Goal: Task Accomplishment & Management: Use online tool/utility

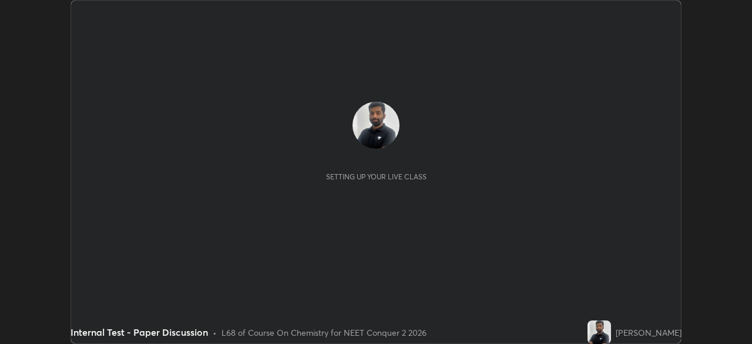
scroll to position [344, 751]
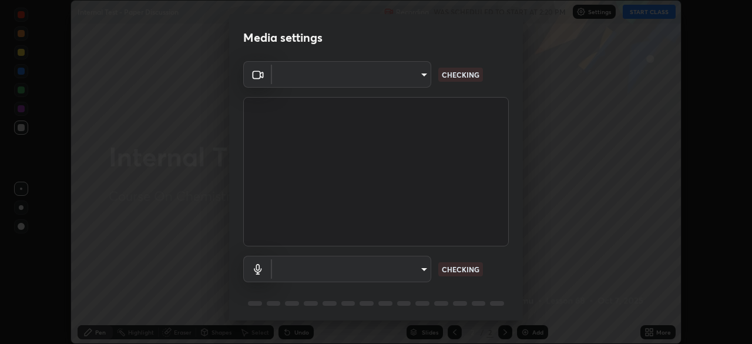
click at [397, 264] on body "Erase all Internal Test - Paper Discussion Recording WAS SCHEDULED TO START AT …" at bounding box center [376, 172] width 752 height 344
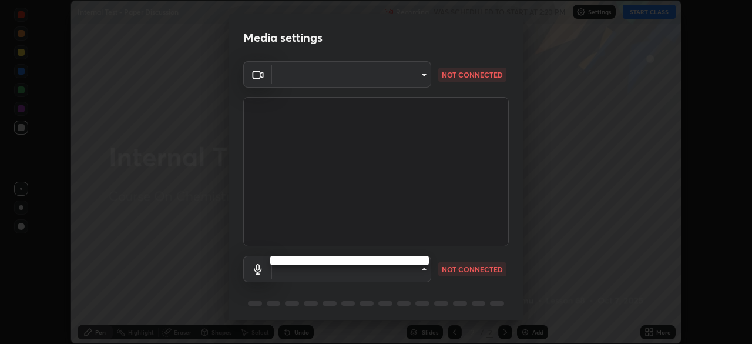
type input "9a713c2cdbe2be7ef93d2d34457ea53c7a2e6abfd87dec32e3c08735988cddce"
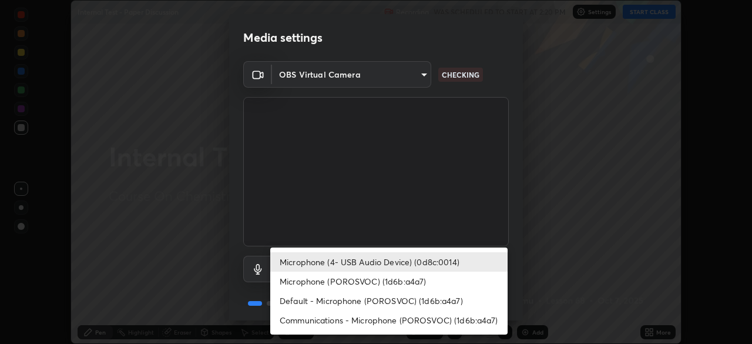
click at [391, 275] on li "Microphone (POROSVOC) (1d6b:a4a7)" at bounding box center [388, 280] width 237 height 19
type input "1db7ad82ba26965cd1be65bd6c99afb64854241ab7d783584bf7041a119e9718"
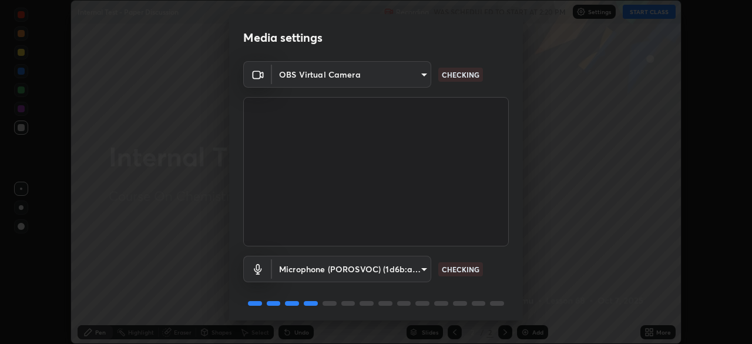
scroll to position [42, 0]
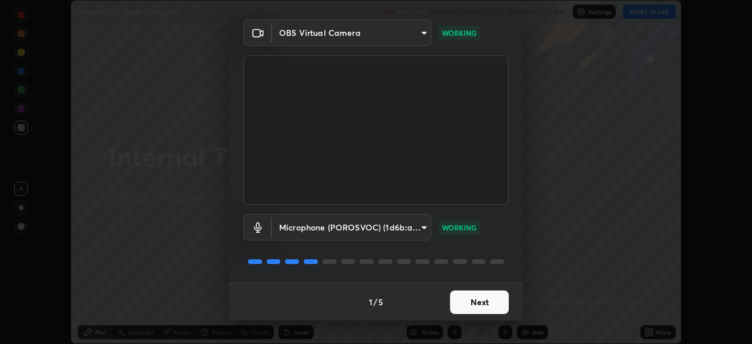
click at [484, 295] on button "Next" at bounding box center [479, 301] width 59 height 23
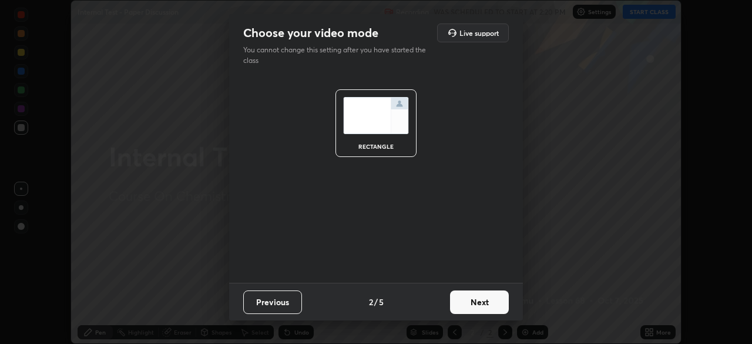
scroll to position [0, 0]
click at [489, 298] on button "Next" at bounding box center [479, 301] width 59 height 23
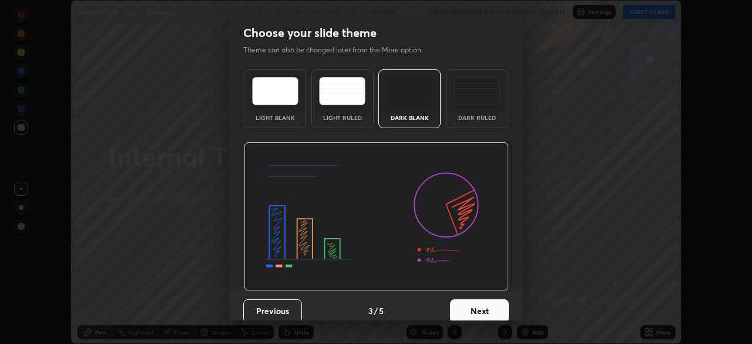
click at [492, 299] on button "Next" at bounding box center [479, 310] width 59 height 23
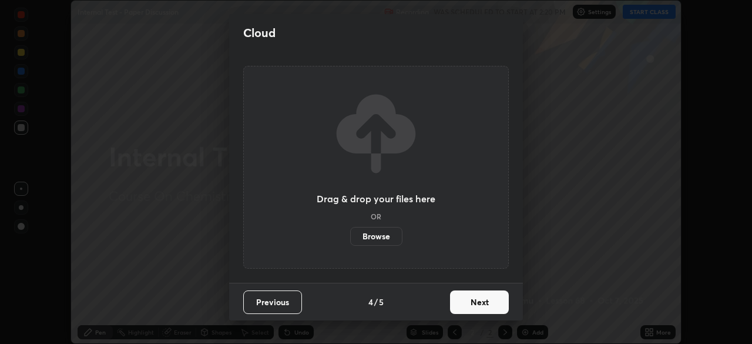
click at [488, 300] on button "Next" at bounding box center [479, 301] width 59 height 23
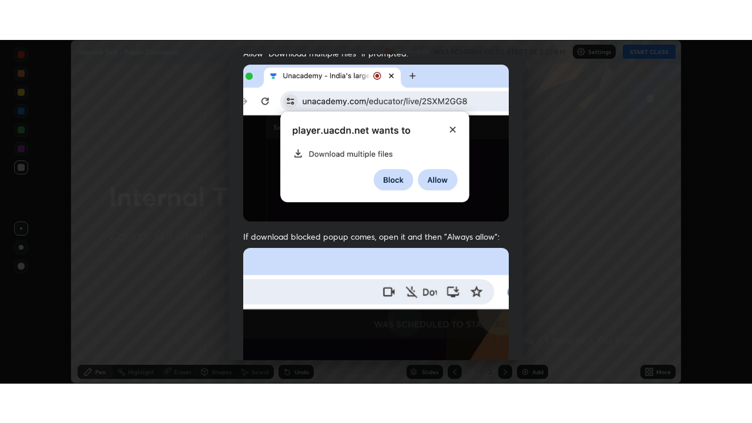
scroll to position [281, 0]
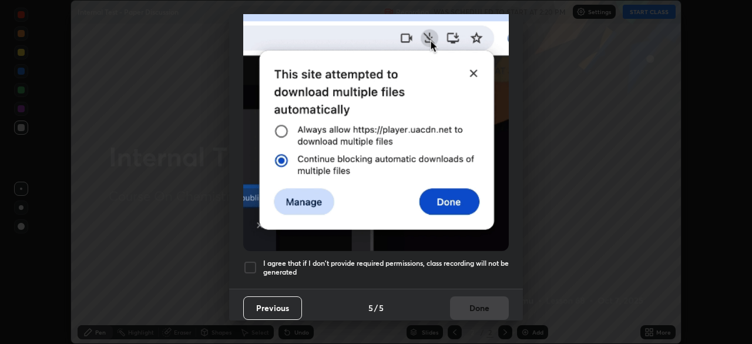
click at [251, 260] on div at bounding box center [250, 267] width 14 height 14
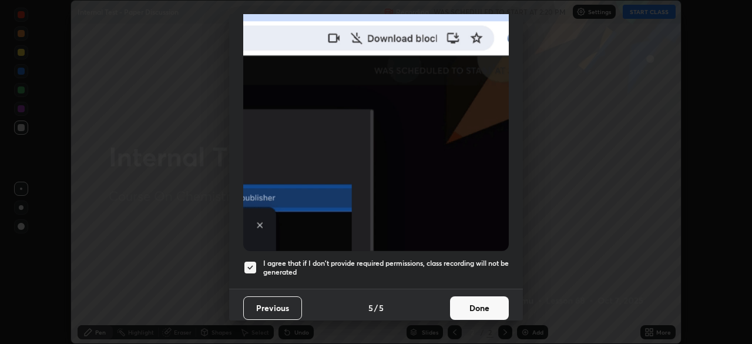
click at [481, 300] on button "Done" at bounding box center [479, 307] width 59 height 23
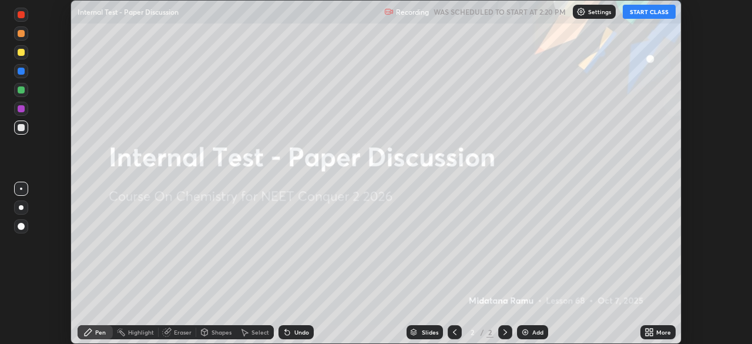
click at [643, 8] on button "START CLASS" at bounding box center [649, 12] width 53 height 14
click at [538, 327] on div "Add" at bounding box center [532, 332] width 31 height 14
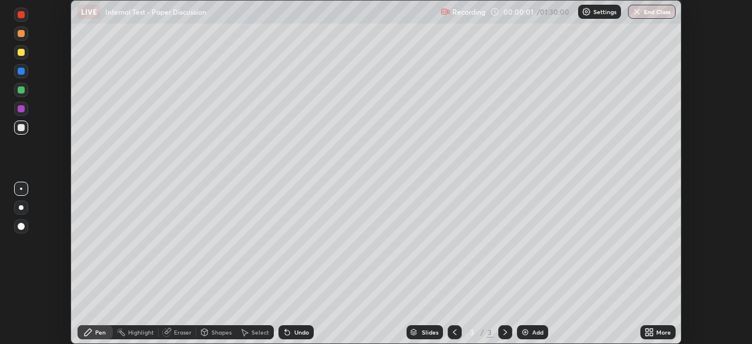
click at [652, 334] on icon at bounding box center [651, 333] width 3 height 3
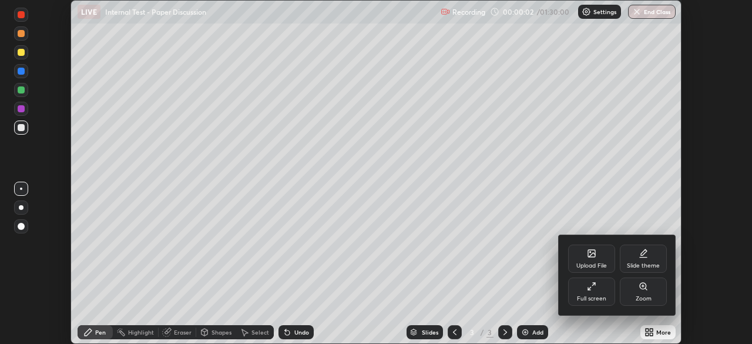
click at [597, 288] on div "Full screen" at bounding box center [591, 291] width 47 height 28
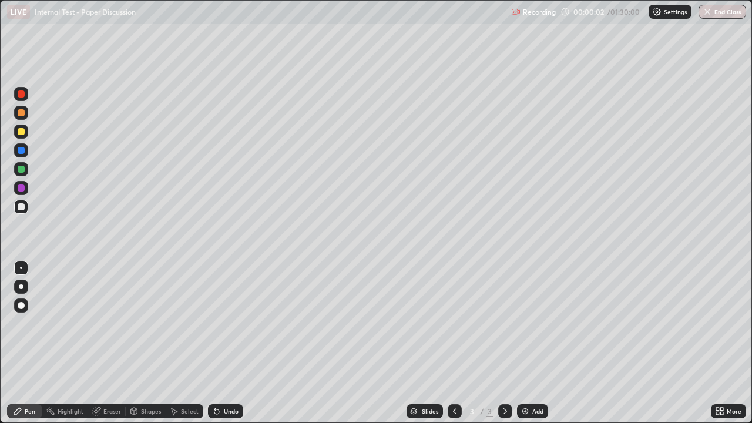
scroll to position [423, 752]
click at [25, 116] on div at bounding box center [21, 113] width 14 height 14
click at [21, 287] on div at bounding box center [21, 286] width 5 height 5
click at [25, 207] on div at bounding box center [21, 207] width 14 height 14
click at [108, 343] on div "Eraser" at bounding box center [107, 411] width 38 height 14
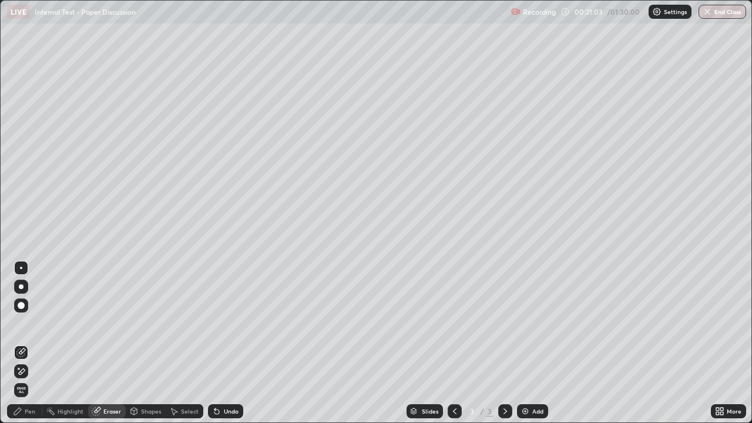
click at [25, 343] on div "Pen" at bounding box center [30, 411] width 11 height 6
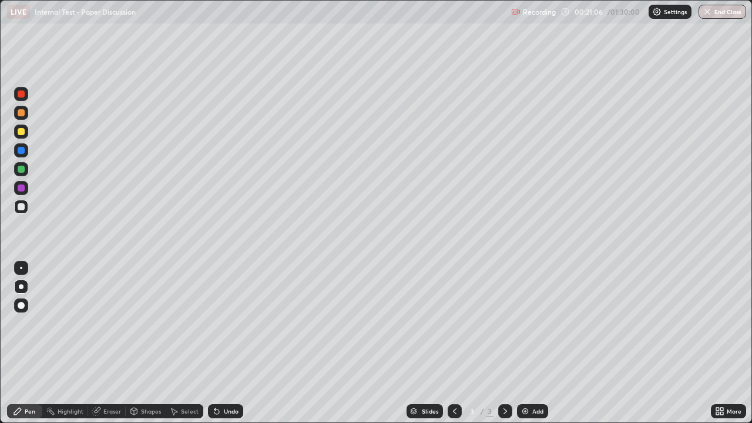
click at [111, 343] on div "Eraser" at bounding box center [112, 411] width 18 height 6
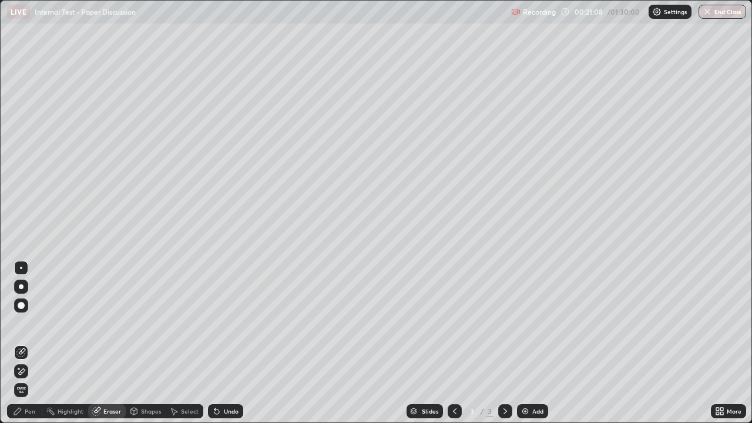
click at [22, 343] on div "Pen" at bounding box center [24, 411] width 35 height 14
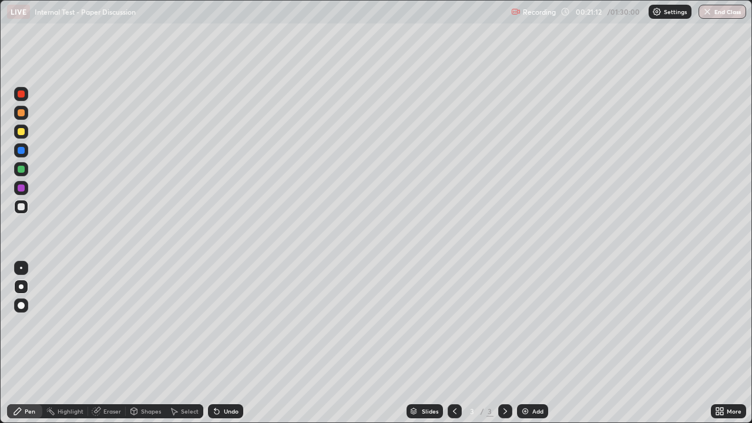
click at [22, 112] on div at bounding box center [21, 112] width 7 height 7
click at [23, 208] on div at bounding box center [21, 206] width 7 height 7
click at [22, 113] on div at bounding box center [21, 112] width 7 height 7
click at [21, 207] on div at bounding box center [21, 206] width 7 height 7
click at [226, 343] on div "Undo" at bounding box center [231, 411] width 15 height 6
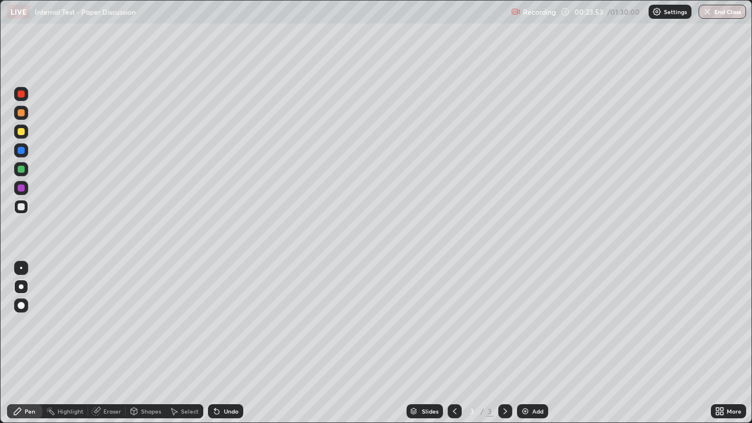
click at [226, 343] on div "Undo" at bounding box center [231, 411] width 15 height 6
click at [109, 343] on div "Eraser" at bounding box center [112, 411] width 18 height 6
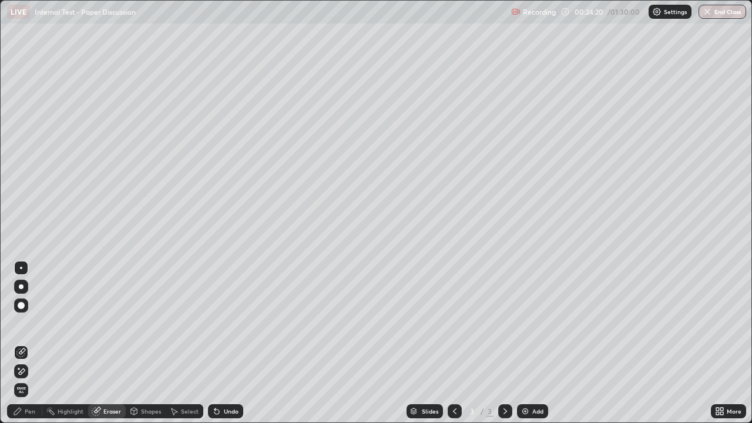
click at [25, 343] on div "Pen" at bounding box center [30, 411] width 11 height 6
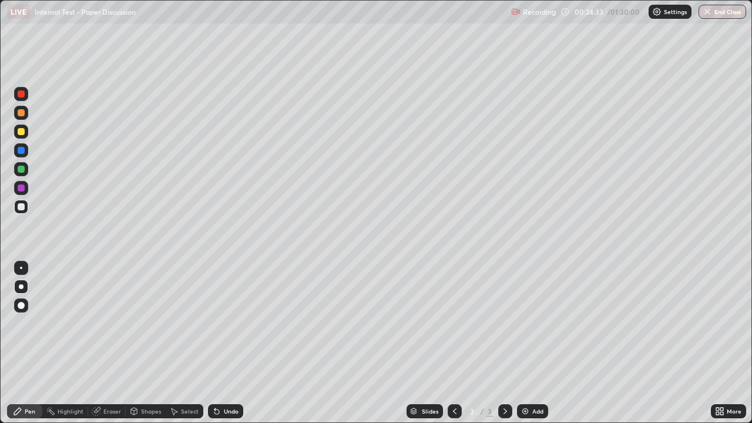
click at [108, 343] on div "Eraser" at bounding box center [112, 411] width 18 height 6
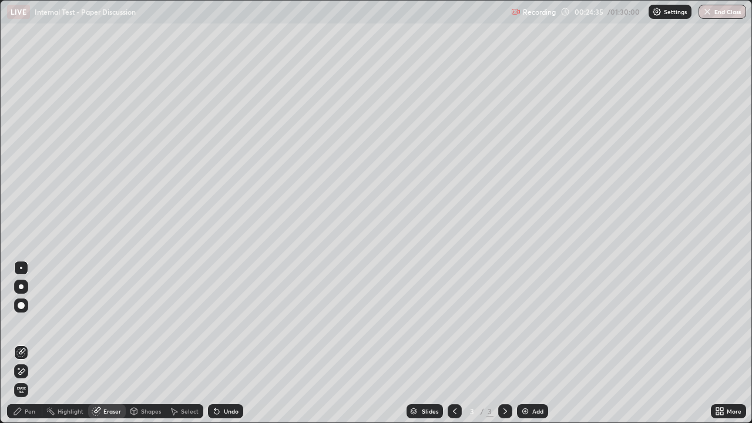
click at [29, 343] on div "Pen" at bounding box center [30, 411] width 11 height 6
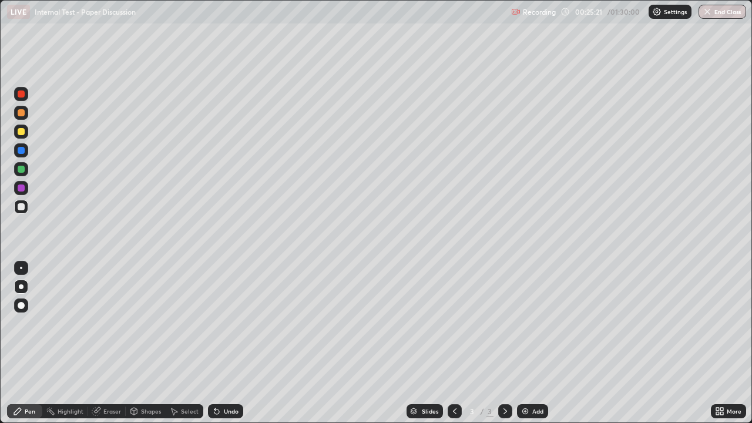
click at [106, 343] on div "Eraser" at bounding box center [112, 411] width 18 height 6
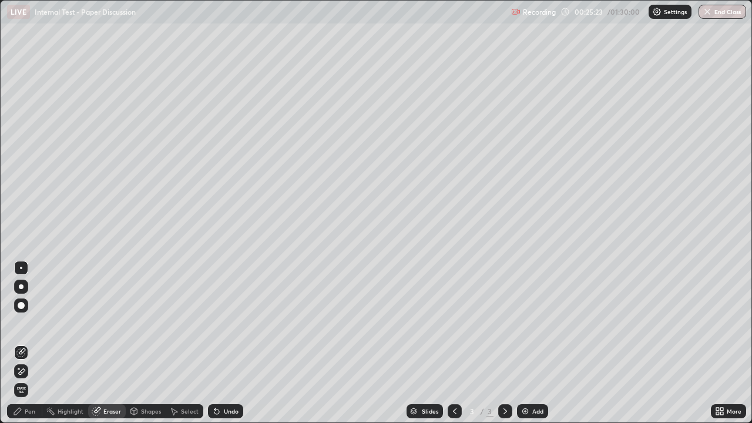
click at [27, 343] on div "Pen" at bounding box center [30, 411] width 11 height 6
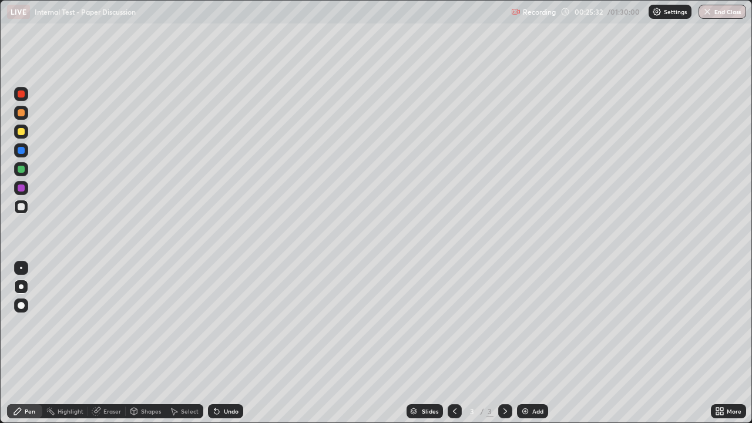
click at [107, 343] on div "Eraser" at bounding box center [112, 411] width 18 height 6
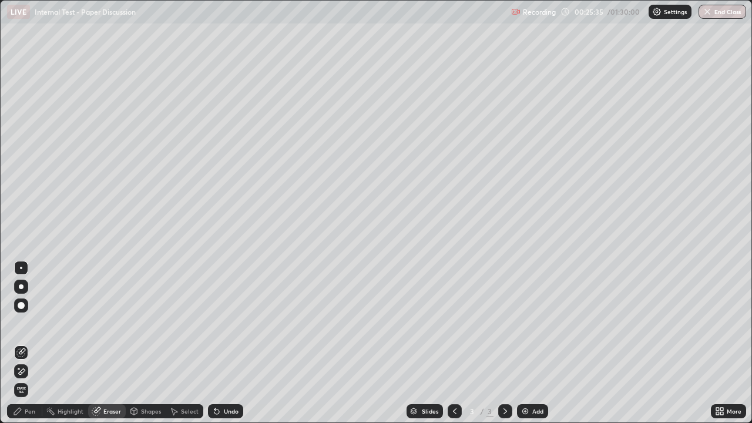
click at [26, 343] on div "Pen" at bounding box center [30, 411] width 11 height 6
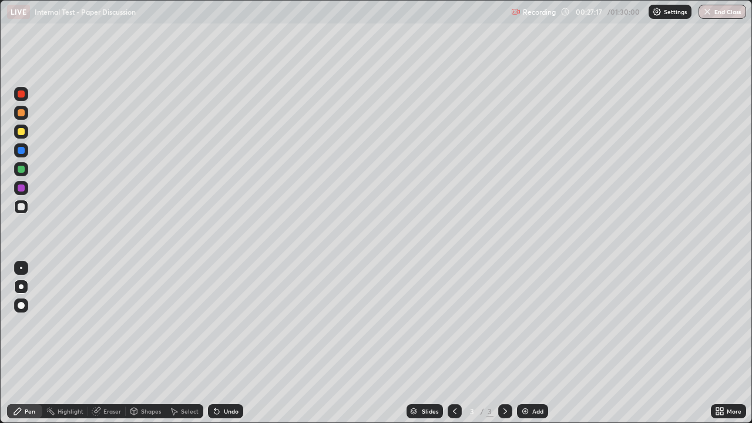
click at [22, 117] on div at bounding box center [21, 113] width 14 height 14
click at [102, 343] on div "Eraser" at bounding box center [107, 411] width 38 height 14
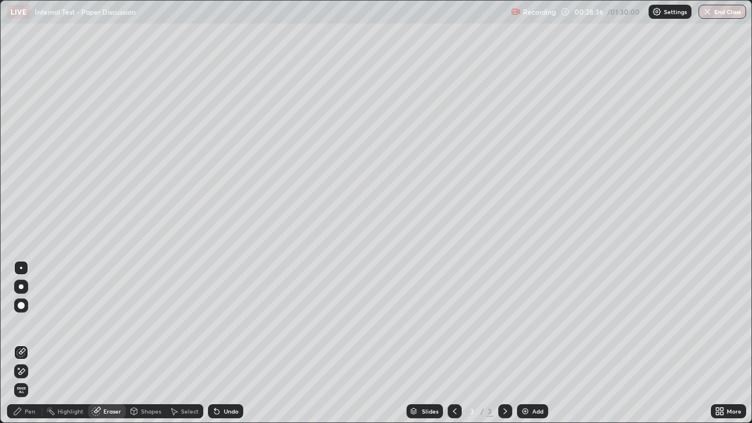
click at [33, 343] on div "Pen" at bounding box center [30, 411] width 11 height 6
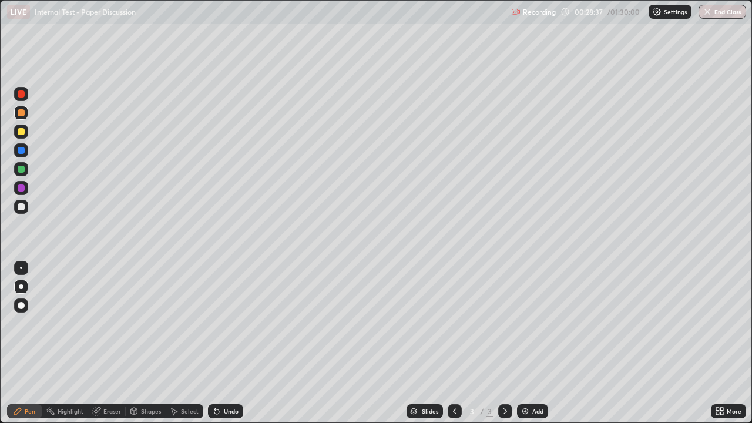
click at [22, 209] on div at bounding box center [21, 206] width 7 height 7
click at [234, 343] on div "Undo" at bounding box center [231, 411] width 15 height 6
click at [233, 343] on div "Undo" at bounding box center [231, 411] width 15 height 6
click at [22, 110] on div at bounding box center [21, 112] width 7 height 7
click at [23, 209] on div at bounding box center [21, 206] width 7 height 7
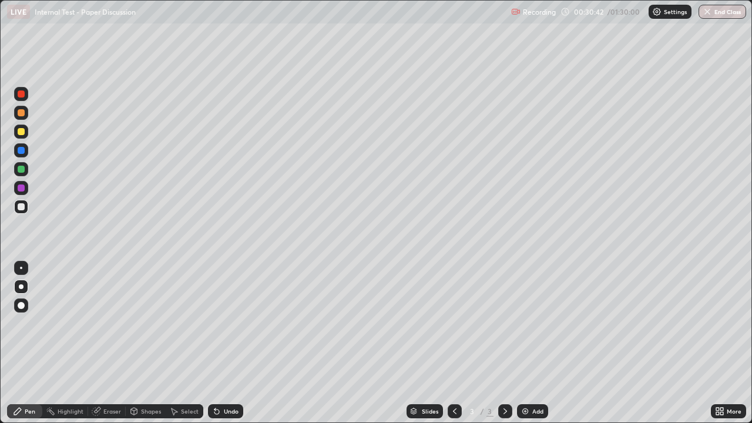
click at [115, 343] on div "Eraser" at bounding box center [112, 411] width 18 height 6
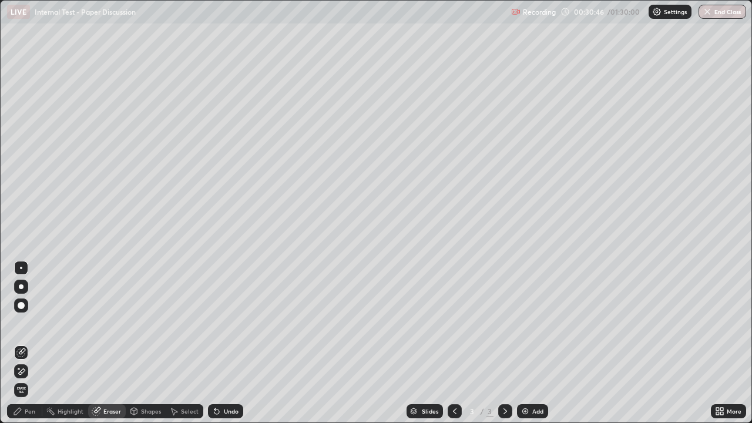
click at [31, 343] on div "Pen" at bounding box center [30, 411] width 11 height 6
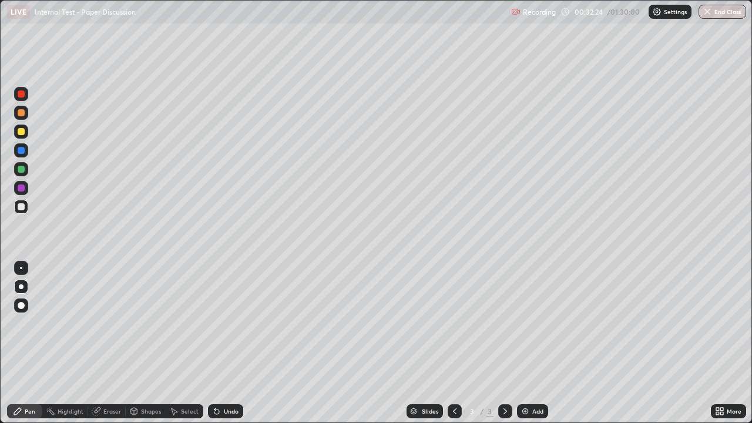
click at [22, 113] on div at bounding box center [21, 112] width 7 height 7
click at [523, 343] on img at bounding box center [524, 411] width 9 height 9
click at [22, 207] on div at bounding box center [21, 206] width 7 height 7
click at [26, 134] on div at bounding box center [21, 132] width 14 height 14
click at [22, 191] on div at bounding box center [21, 187] width 7 height 7
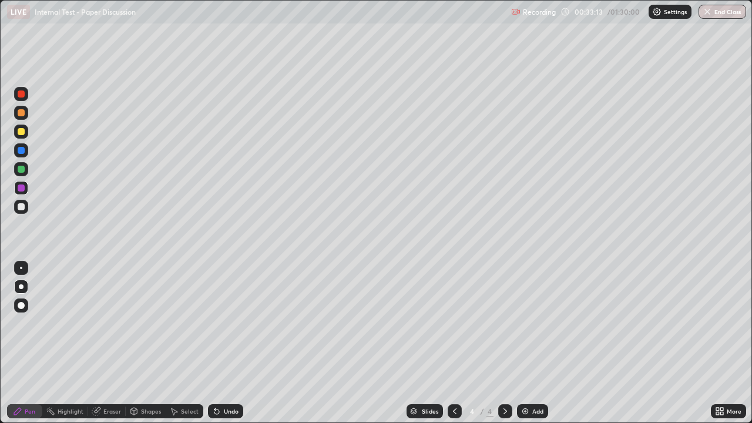
click at [21, 131] on div at bounding box center [21, 131] width 7 height 7
click at [20, 184] on div at bounding box center [21, 187] width 7 height 7
click at [21, 112] on div at bounding box center [21, 112] width 7 height 7
click at [21, 205] on div at bounding box center [21, 206] width 7 height 7
click at [21, 116] on div at bounding box center [21, 112] width 7 height 7
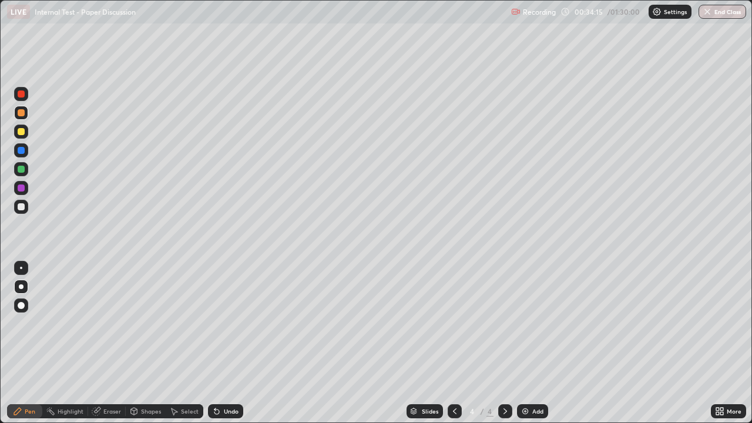
click at [23, 209] on div at bounding box center [21, 206] width 7 height 7
click at [23, 194] on div at bounding box center [21, 188] width 14 height 14
click at [22, 132] on div at bounding box center [21, 131] width 7 height 7
click at [22, 112] on div at bounding box center [21, 112] width 7 height 7
click at [26, 210] on div at bounding box center [21, 207] width 14 height 14
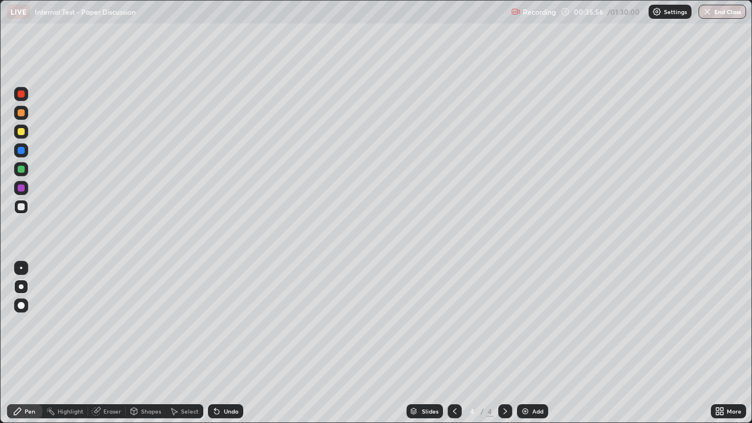
click at [224, 343] on div "Undo" at bounding box center [231, 411] width 15 height 6
click at [226, 343] on div "Undo" at bounding box center [231, 411] width 15 height 6
click at [226, 343] on div "Undo" at bounding box center [225, 411] width 35 height 14
click at [230, 343] on div "Undo" at bounding box center [225, 411] width 35 height 14
click at [21, 112] on div at bounding box center [21, 112] width 7 height 7
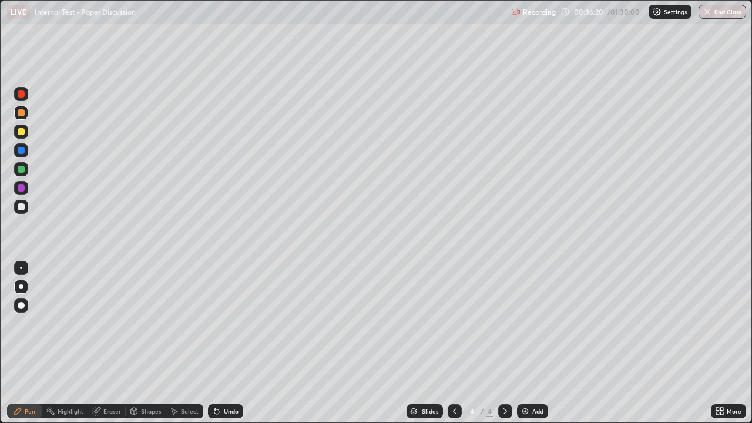
click at [26, 210] on div at bounding box center [21, 207] width 14 height 14
click at [116, 343] on div "Eraser" at bounding box center [112, 411] width 18 height 6
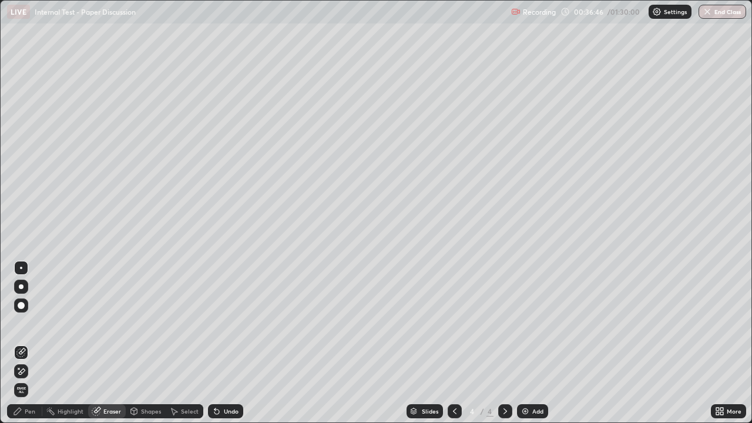
click at [23, 343] on div "Pen" at bounding box center [24, 411] width 35 height 14
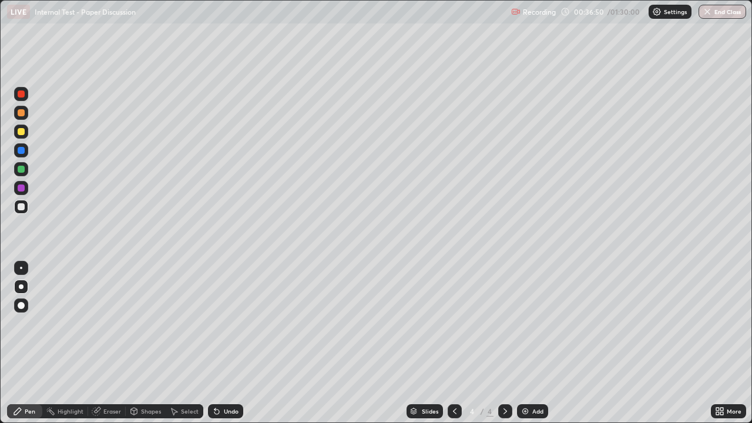
click at [23, 113] on div at bounding box center [21, 112] width 7 height 7
click at [22, 206] on div at bounding box center [21, 206] width 7 height 7
click at [523, 343] on img at bounding box center [524, 411] width 9 height 9
click at [26, 113] on div at bounding box center [21, 113] width 14 height 14
click at [20, 212] on div at bounding box center [21, 207] width 14 height 14
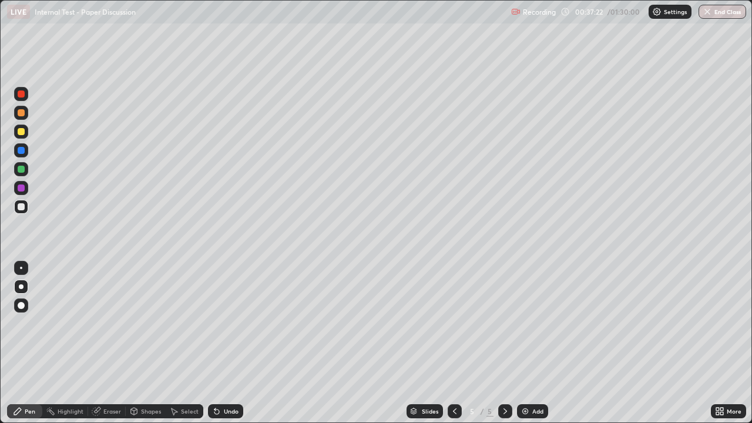
click at [28, 135] on div at bounding box center [21, 132] width 14 height 14
click at [25, 207] on div at bounding box center [21, 207] width 14 height 14
click at [227, 343] on div "Undo" at bounding box center [231, 411] width 15 height 6
click at [21, 170] on div at bounding box center [21, 169] width 7 height 7
click at [21, 210] on div at bounding box center [21, 206] width 7 height 7
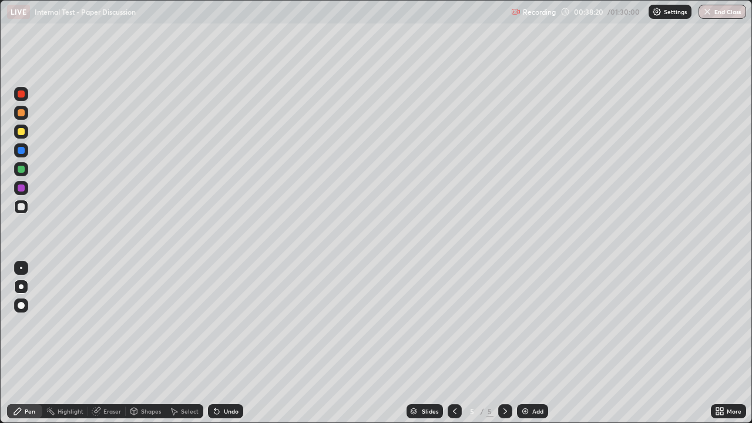
click at [226, 343] on div "Undo" at bounding box center [225, 411] width 35 height 14
click at [22, 189] on div at bounding box center [21, 187] width 7 height 7
click at [24, 204] on div at bounding box center [21, 207] width 14 height 14
click at [21, 172] on div at bounding box center [21, 169] width 7 height 7
click at [20, 207] on div at bounding box center [21, 206] width 7 height 7
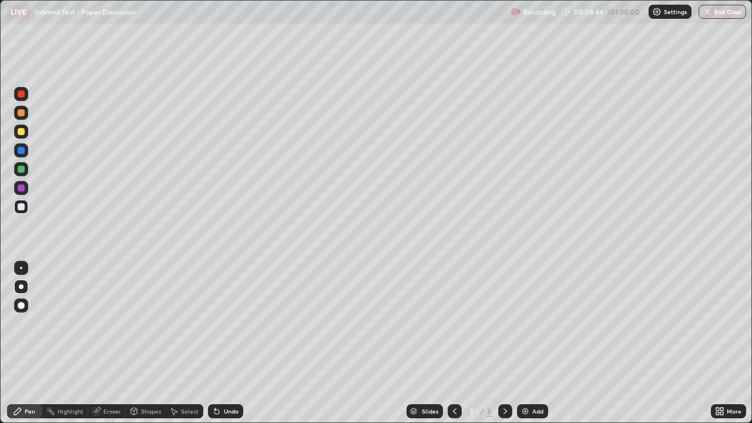
click at [22, 186] on div at bounding box center [21, 187] width 7 height 7
click at [226, 343] on div "Undo" at bounding box center [225, 411] width 35 height 14
click at [22, 211] on div at bounding box center [21, 207] width 14 height 14
click at [21, 113] on div at bounding box center [21, 112] width 7 height 7
click at [26, 135] on div at bounding box center [21, 132] width 14 height 14
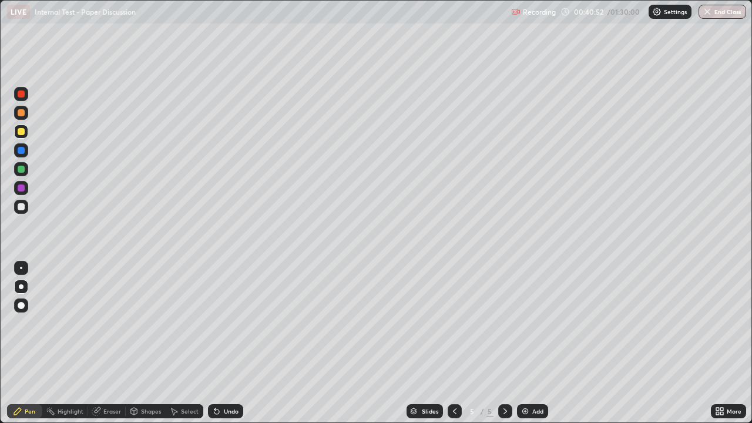
click at [26, 205] on div at bounding box center [21, 207] width 14 height 14
click at [23, 113] on div at bounding box center [21, 112] width 7 height 7
click at [22, 211] on div at bounding box center [21, 207] width 14 height 14
click at [19, 110] on div at bounding box center [21, 112] width 7 height 7
click at [524, 343] on img at bounding box center [524, 411] width 9 height 9
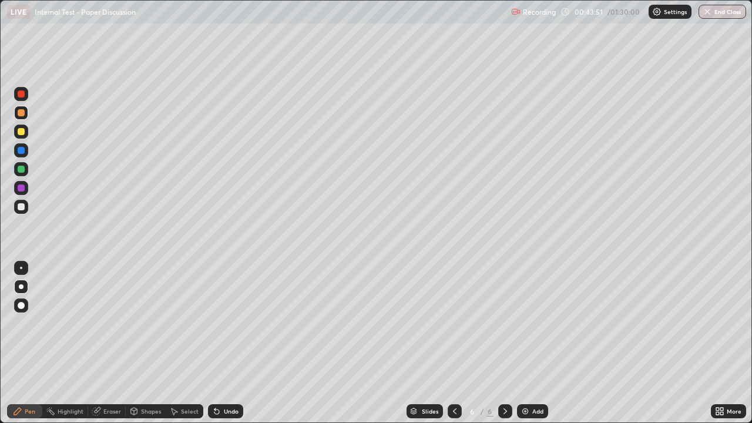
click at [24, 204] on div at bounding box center [21, 206] width 7 height 7
click at [26, 117] on div at bounding box center [21, 113] width 14 height 14
click at [25, 206] on div at bounding box center [21, 207] width 14 height 14
click at [23, 113] on div at bounding box center [21, 112] width 7 height 7
click at [22, 209] on div at bounding box center [21, 206] width 7 height 7
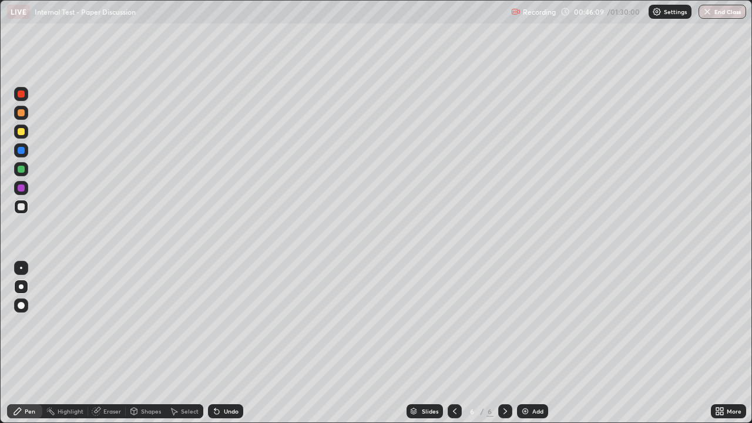
click at [223, 343] on div "Undo" at bounding box center [225, 411] width 35 height 14
click at [22, 114] on div at bounding box center [21, 112] width 7 height 7
click at [452, 343] on icon at bounding box center [454, 411] width 9 height 9
click at [454, 343] on icon at bounding box center [454, 411] width 9 height 9
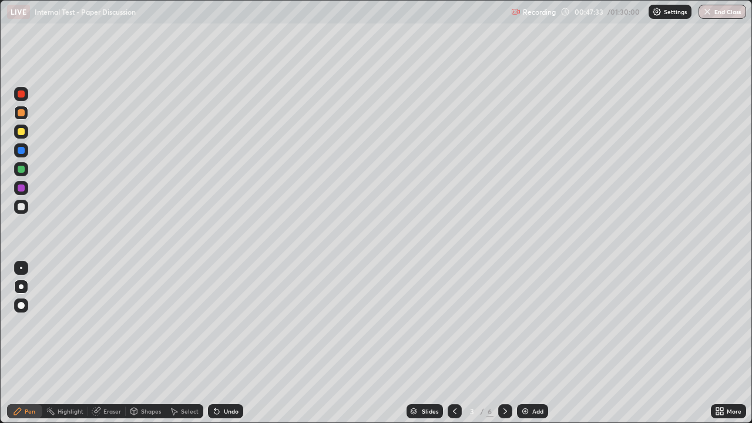
click at [454, 343] on icon at bounding box center [454, 411] width 9 height 9
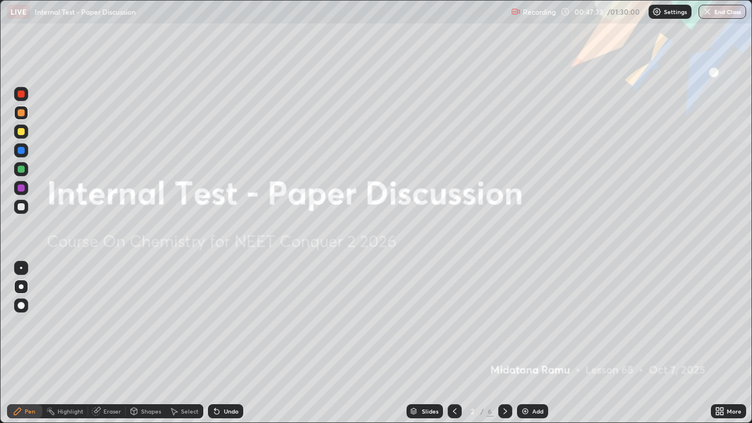
click at [454, 343] on icon at bounding box center [454, 411] width 9 height 9
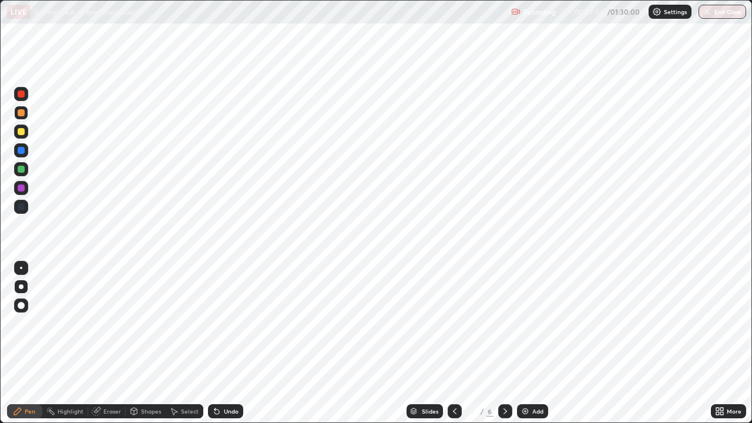
click at [504, 343] on icon at bounding box center [504, 411] width 9 height 9
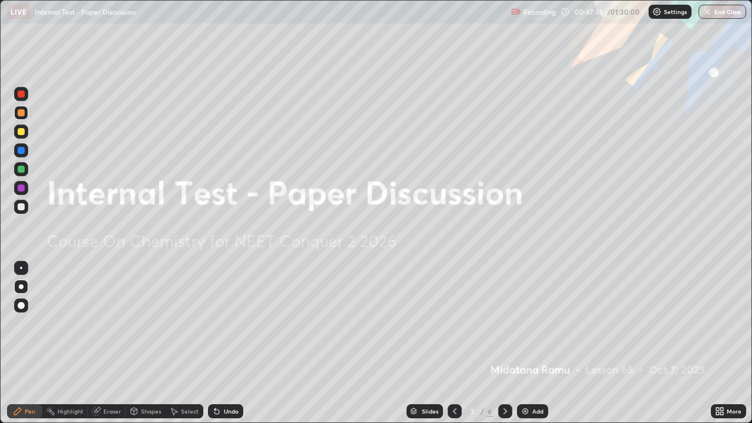
click at [502, 343] on icon at bounding box center [504, 411] width 9 height 9
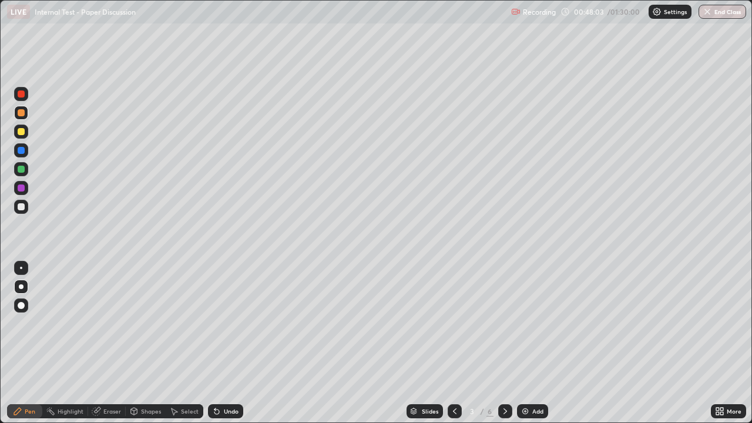
click at [503, 343] on icon at bounding box center [504, 411] width 9 height 9
click at [506, 343] on icon at bounding box center [504, 411] width 9 height 9
click at [505, 343] on icon at bounding box center [504, 411] width 9 height 9
click at [504, 343] on icon at bounding box center [504, 411] width 9 height 9
click at [132, 343] on icon at bounding box center [134, 410] width 6 height 2
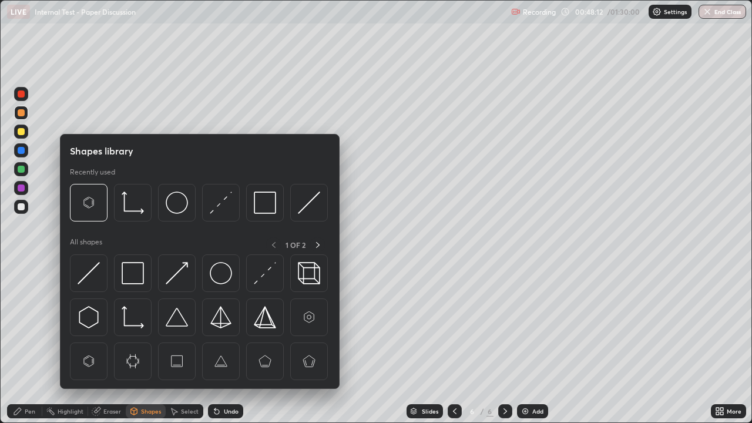
click at [288, 343] on div "Slides 6 / 6 Add" at bounding box center [477, 410] width 468 height 23
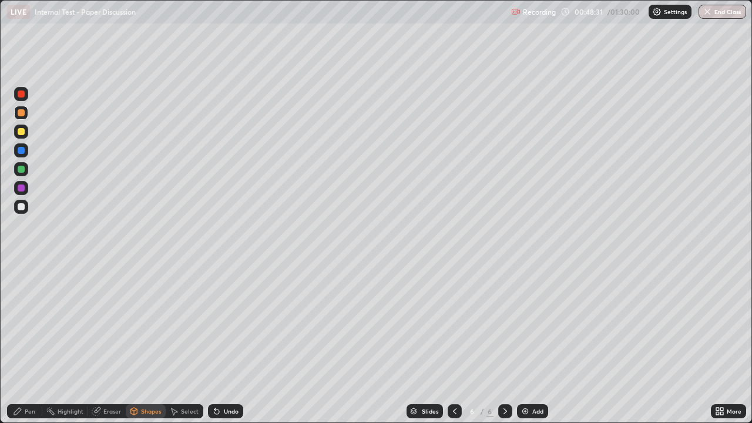
click at [26, 115] on div at bounding box center [21, 113] width 14 height 14
click at [228, 343] on div "Undo" at bounding box center [231, 411] width 15 height 6
click at [230, 343] on div "Undo" at bounding box center [231, 411] width 15 height 6
click at [21, 343] on icon at bounding box center [17, 411] width 7 height 7
click at [28, 206] on div at bounding box center [21, 207] width 14 height 14
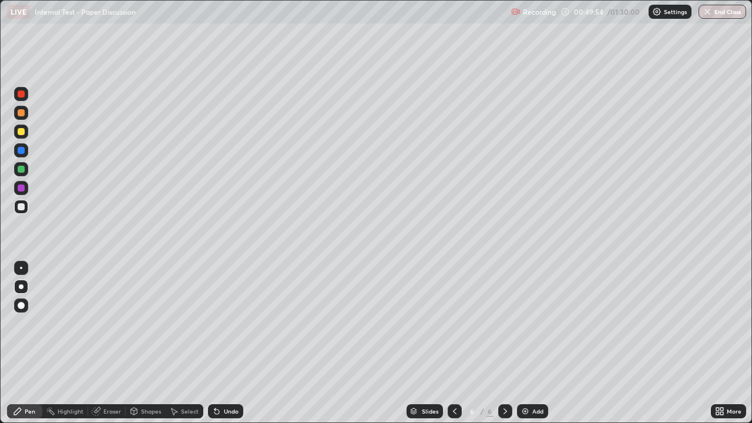
click at [454, 343] on icon at bounding box center [454, 411] width 9 height 9
click at [455, 343] on icon at bounding box center [454, 411] width 9 height 9
click at [454, 343] on icon at bounding box center [454, 411] width 9 height 9
click at [230, 343] on div "Undo" at bounding box center [231, 411] width 15 height 6
click at [499, 343] on div at bounding box center [505, 411] width 14 height 14
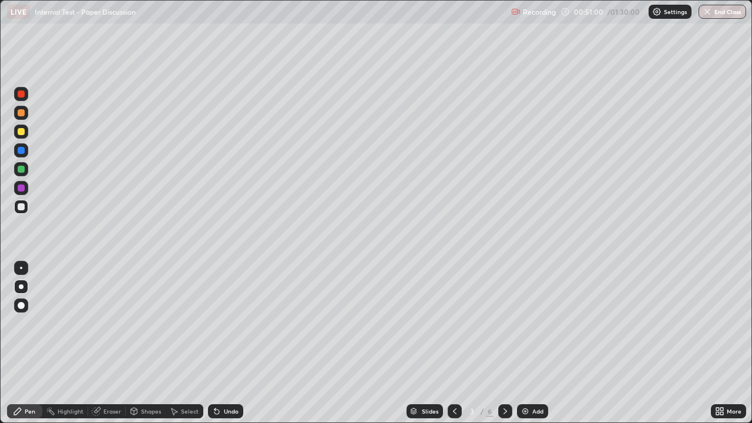
click at [504, 343] on icon at bounding box center [505, 411] width 4 height 6
click at [505, 343] on icon at bounding box center [505, 411] width 4 height 6
click at [23, 114] on div at bounding box center [21, 112] width 7 height 7
click at [21, 207] on div at bounding box center [21, 206] width 7 height 7
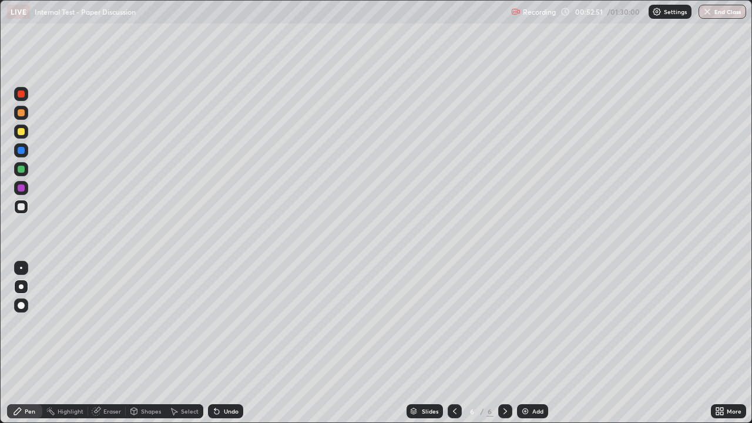
click at [19, 115] on div at bounding box center [21, 112] width 7 height 7
click at [26, 212] on div at bounding box center [21, 207] width 14 height 14
click at [524, 343] on img at bounding box center [524, 411] width 9 height 9
click at [454, 343] on icon at bounding box center [454, 411] width 9 height 9
click at [504, 343] on icon at bounding box center [504, 411] width 9 height 9
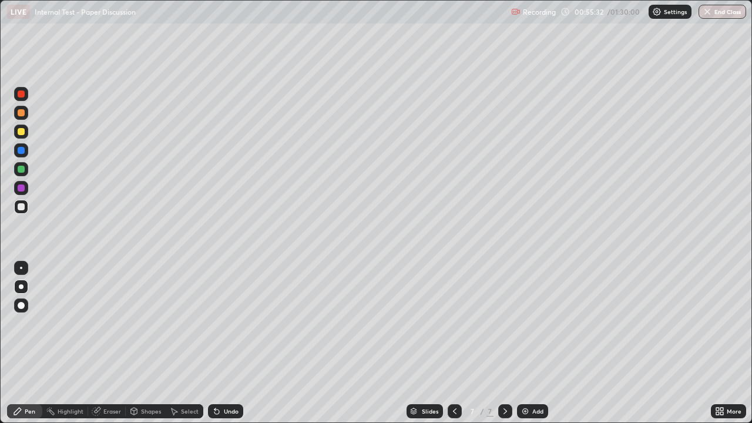
click at [24, 113] on div at bounding box center [21, 112] width 7 height 7
click at [23, 203] on div at bounding box center [21, 207] width 14 height 14
click at [234, 343] on div "Undo" at bounding box center [231, 411] width 15 height 6
click at [27, 112] on div at bounding box center [21, 113] width 14 height 14
click at [27, 209] on div at bounding box center [21, 207] width 14 height 14
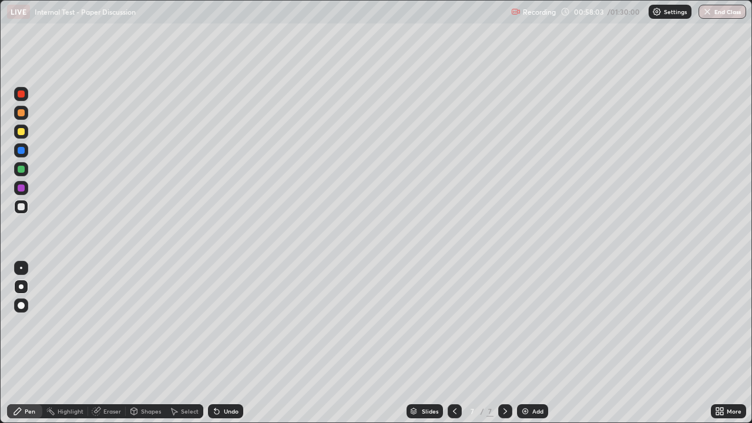
click at [21, 115] on div at bounding box center [21, 112] width 7 height 7
click at [26, 215] on div at bounding box center [21, 206] width 14 height 19
click at [22, 115] on div at bounding box center [21, 112] width 7 height 7
click at [22, 210] on div at bounding box center [21, 206] width 7 height 7
click at [22, 110] on div at bounding box center [21, 112] width 7 height 7
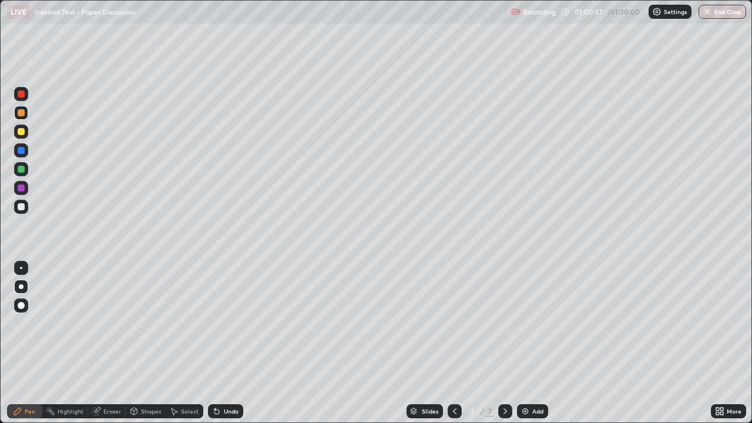
click at [24, 207] on div at bounding box center [21, 206] width 7 height 7
click at [21, 116] on div at bounding box center [21, 112] width 7 height 7
click at [21, 209] on div at bounding box center [21, 206] width 7 height 7
click at [25, 117] on div at bounding box center [21, 113] width 14 height 14
click at [21, 207] on div at bounding box center [21, 206] width 7 height 7
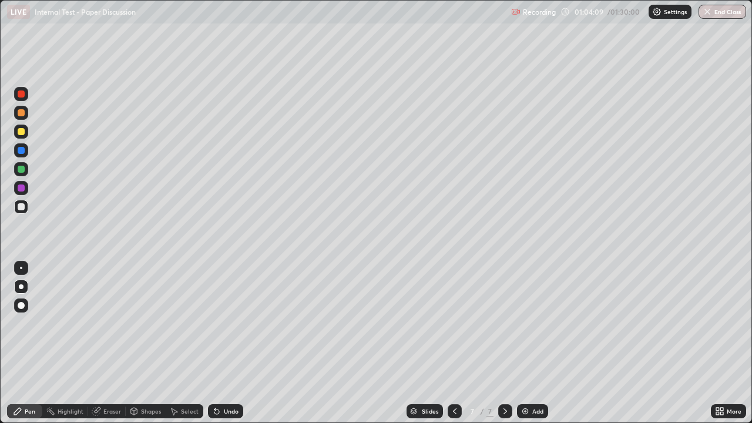
click at [234, 343] on div "Undo" at bounding box center [231, 411] width 15 height 6
click at [230, 343] on div "Undo" at bounding box center [231, 411] width 15 height 6
click at [226, 343] on div "Undo" at bounding box center [231, 411] width 15 height 6
click at [25, 118] on div at bounding box center [21, 113] width 14 height 14
click at [22, 207] on div at bounding box center [21, 206] width 7 height 7
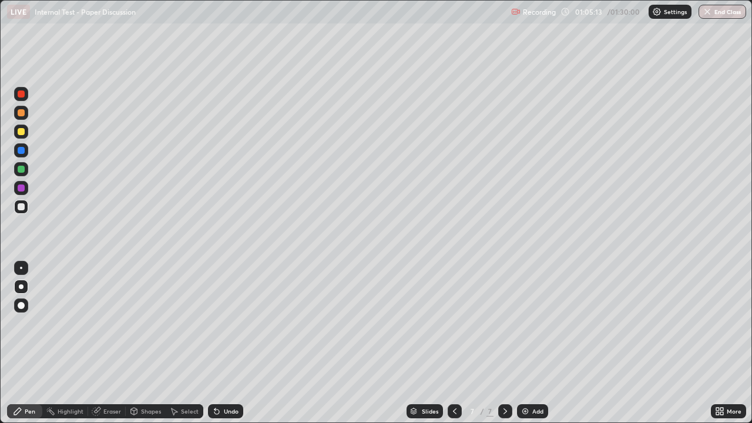
click at [27, 137] on div at bounding box center [21, 132] width 14 height 14
click at [224, 343] on div "Undo" at bounding box center [231, 411] width 15 height 6
click at [333, 343] on div "Slides 7 / 7 Add" at bounding box center [477, 410] width 468 height 23
click at [334, 343] on div "Slides 7 / 7 Add" at bounding box center [477, 410] width 468 height 23
click at [224, 343] on div "Undo" at bounding box center [225, 411] width 35 height 14
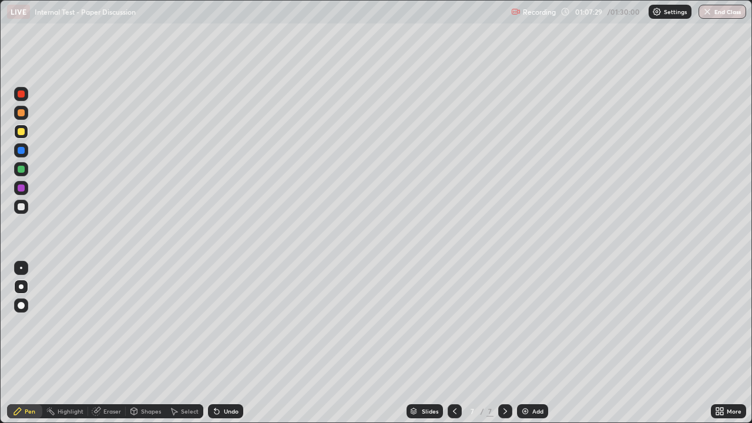
click at [412, 343] on div "Slides" at bounding box center [425, 411] width 36 height 14
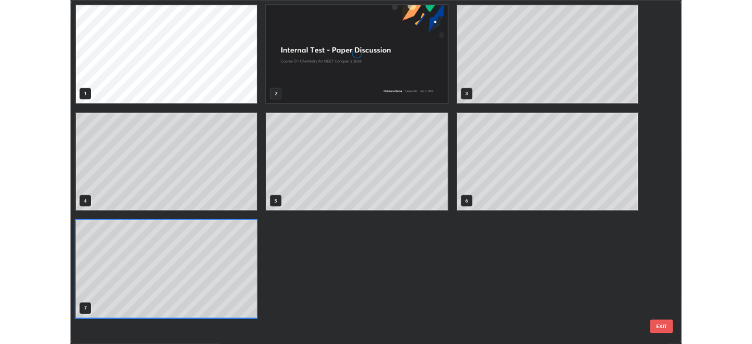
scroll to position [418, 745]
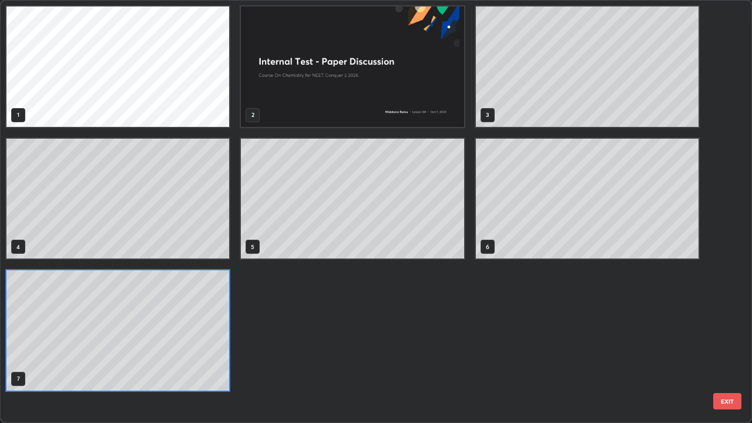
click at [421, 343] on div "1 2 3 4 5 6 7" at bounding box center [353, 199] width 704 height 396
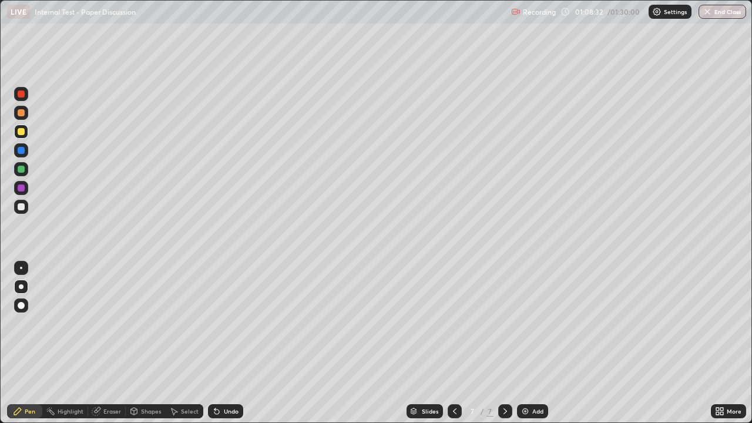
click at [538, 343] on div "Add" at bounding box center [537, 411] width 11 height 6
click at [24, 118] on div at bounding box center [21, 113] width 14 height 14
click at [27, 205] on div at bounding box center [21, 207] width 14 height 14
click at [23, 116] on div at bounding box center [21, 113] width 14 height 14
click at [22, 207] on div at bounding box center [21, 206] width 7 height 7
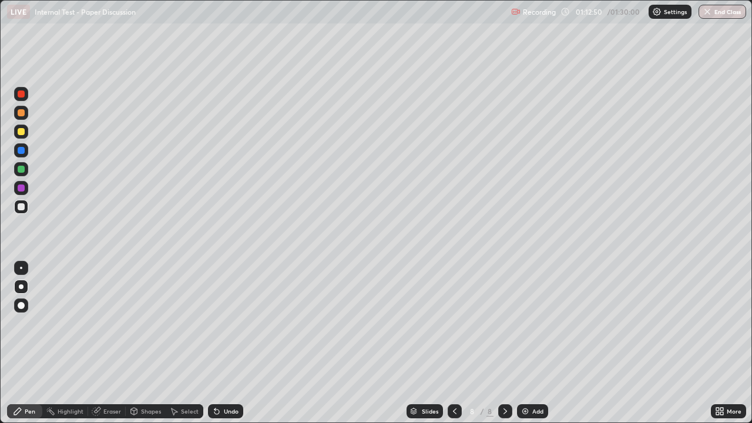
click at [224, 343] on div "Undo" at bounding box center [231, 411] width 15 height 6
click at [220, 343] on div "Undo" at bounding box center [225, 411] width 35 height 14
click at [224, 343] on div "Undo" at bounding box center [231, 411] width 15 height 6
click at [22, 113] on div at bounding box center [21, 112] width 7 height 7
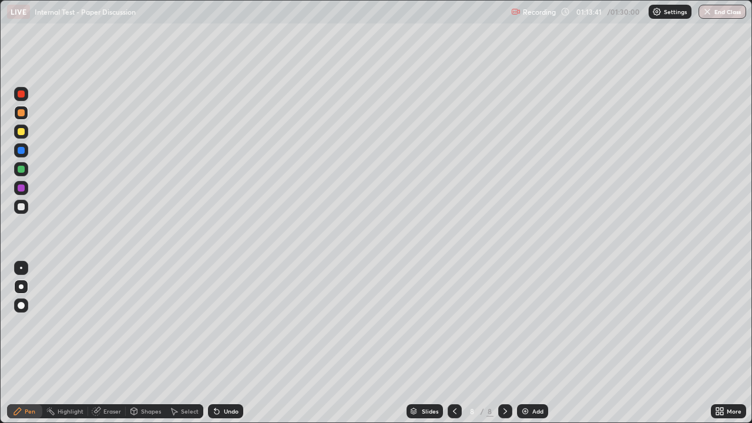
click at [25, 205] on div at bounding box center [21, 207] width 14 height 14
click at [21, 115] on div at bounding box center [21, 112] width 7 height 7
click at [26, 211] on div at bounding box center [21, 207] width 14 height 14
click at [232, 343] on div "Undo" at bounding box center [231, 411] width 15 height 6
click at [238, 343] on div "Undo" at bounding box center [225, 411] width 35 height 14
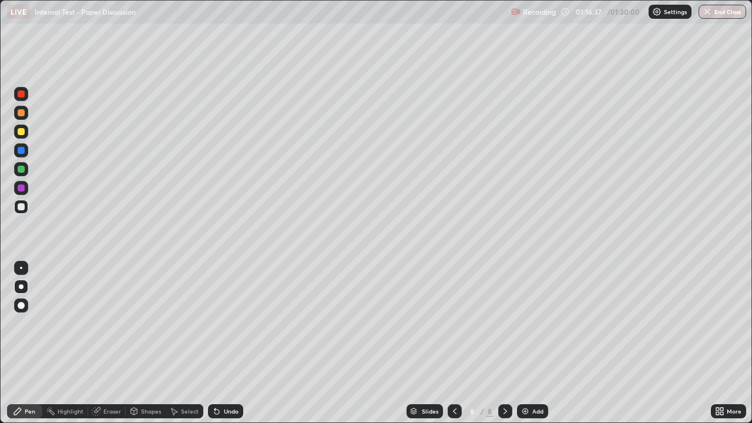
click at [111, 343] on div "Eraser" at bounding box center [112, 411] width 18 height 6
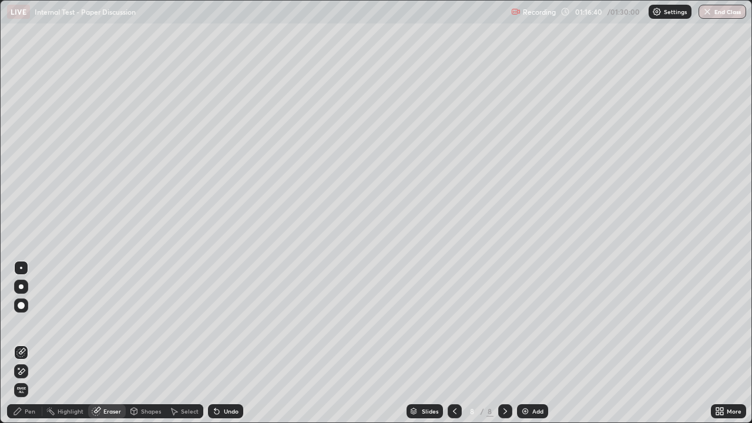
click at [28, 343] on div "Pen" at bounding box center [30, 411] width 11 height 6
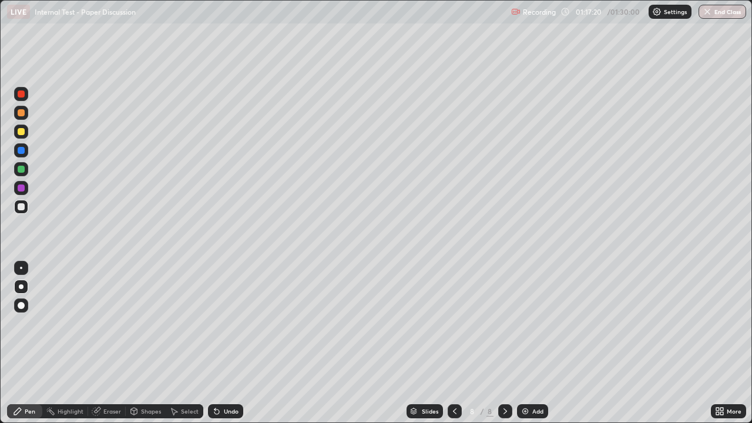
click at [23, 113] on div at bounding box center [21, 112] width 7 height 7
click at [22, 212] on div at bounding box center [21, 207] width 14 height 14
click at [22, 170] on div at bounding box center [21, 169] width 7 height 7
click at [230, 343] on div "Undo" at bounding box center [231, 411] width 15 height 6
click at [220, 343] on div "Undo" at bounding box center [225, 411] width 35 height 14
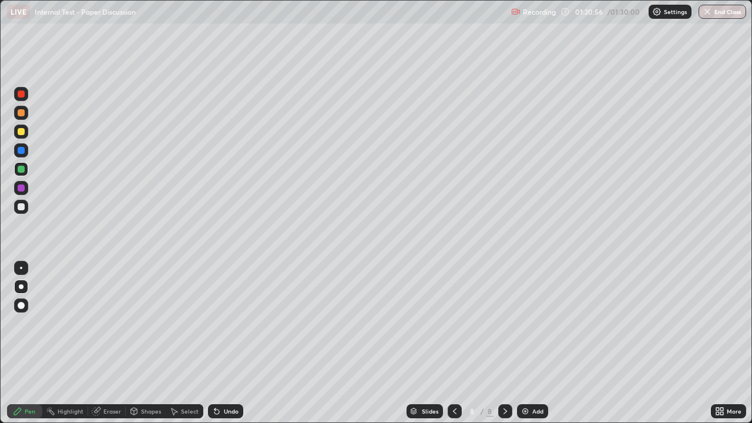
click at [221, 343] on div "Undo" at bounding box center [225, 411] width 35 height 14
click at [215, 343] on icon at bounding box center [216, 411] width 5 height 5
click at [220, 343] on div "Undo" at bounding box center [225, 411] width 35 height 14
click at [523, 343] on img at bounding box center [524, 411] width 9 height 9
click at [26, 115] on div at bounding box center [21, 113] width 14 height 14
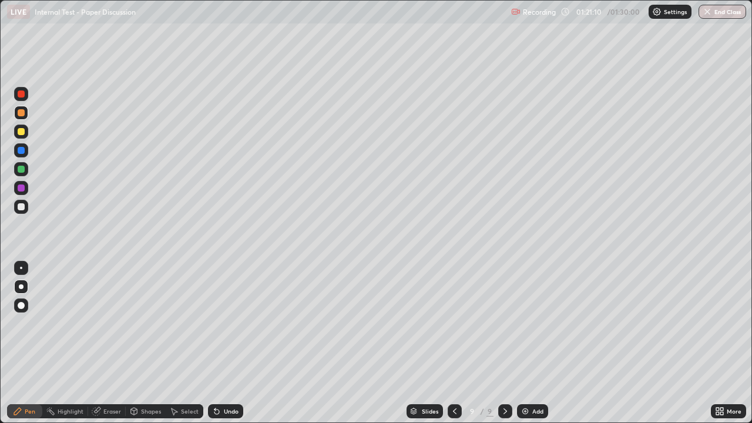
click at [22, 207] on div at bounding box center [21, 206] width 7 height 7
click at [22, 113] on div at bounding box center [21, 112] width 7 height 7
click at [21, 207] on div at bounding box center [21, 206] width 7 height 7
click at [23, 112] on div at bounding box center [21, 112] width 7 height 7
click at [22, 207] on div at bounding box center [21, 206] width 7 height 7
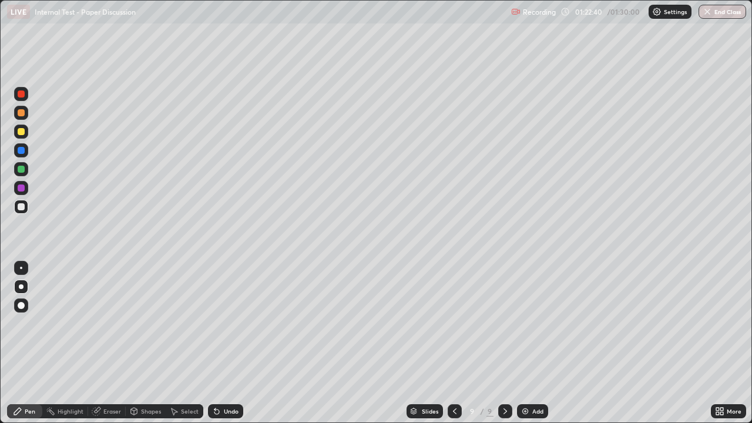
click at [21, 114] on div at bounding box center [21, 112] width 7 height 7
click at [26, 210] on div at bounding box center [21, 207] width 14 height 14
click at [235, 343] on div "Undo" at bounding box center [231, 411] width 15 height 6
click at [233, 343] on div "Undo" at bounding box center [231, 411] width 15 height 6
click at [234, 343] on div "Undo" at bounding box center [231, 411] width 15 height 6
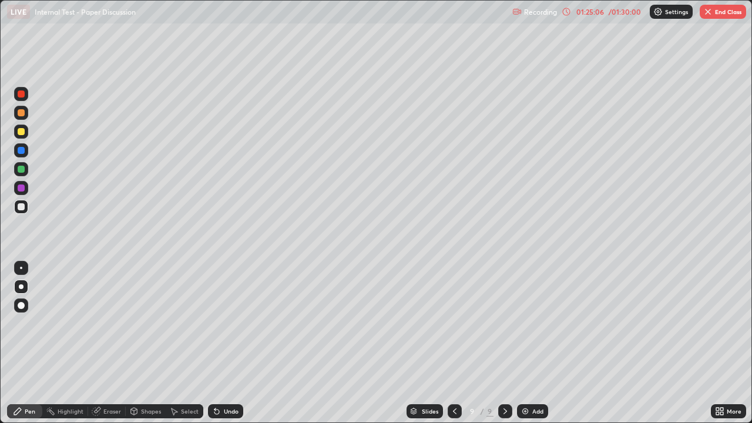
click at [109, 343] on div "Eraser" at bounding box center [112, 411] width 18 height 6
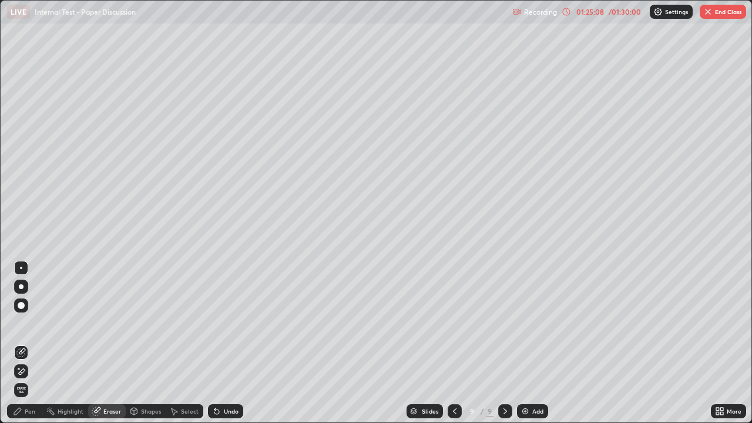
click at [32, 343] on div "Pen" at bounding box center [30, 411] width 11 height 6
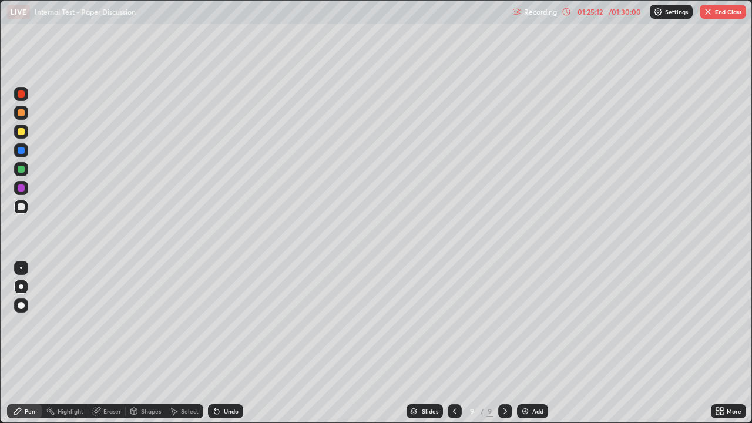
click at [213, 343] on icon at bounding box center [216, 411] width 9 height 9
click at [108, 343] on div "Eraser" at bounding box center [112, 411] width 18 height 6
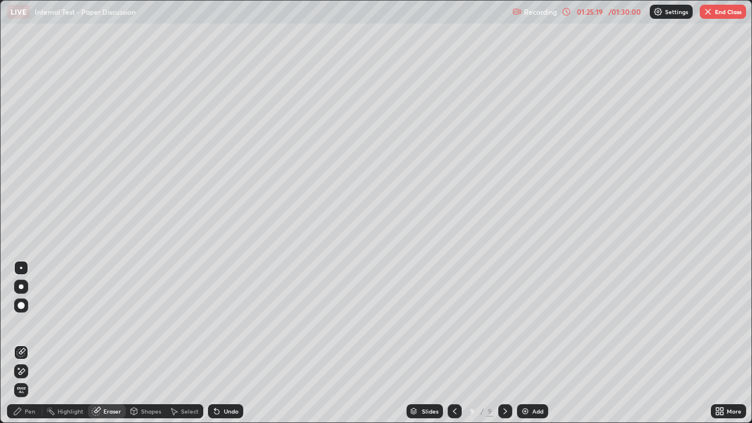
click at [28, 343] on div "Pen" at bounding box center [30, 411] width 11 height 6
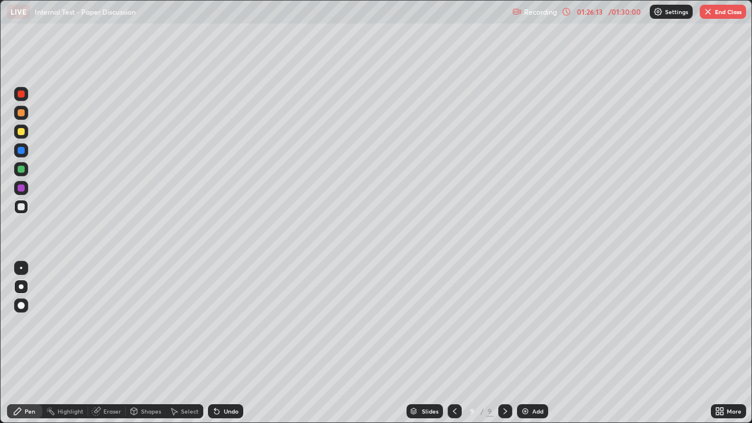
click at [21, 115] on div at bounding box center [21, 112] width 7 height 7
click at [19, 209] on div at bounding box center [21, 206] width 7 height 7
click at [230, 343] on div "Undo" at bounding box center [231, 411] width 15 height 6
click at [523, 343] on img at bounding box center [524, 411] width 9 height 9
click at [26, 113] on div at bounding box center [21, 113] width 14 height 14
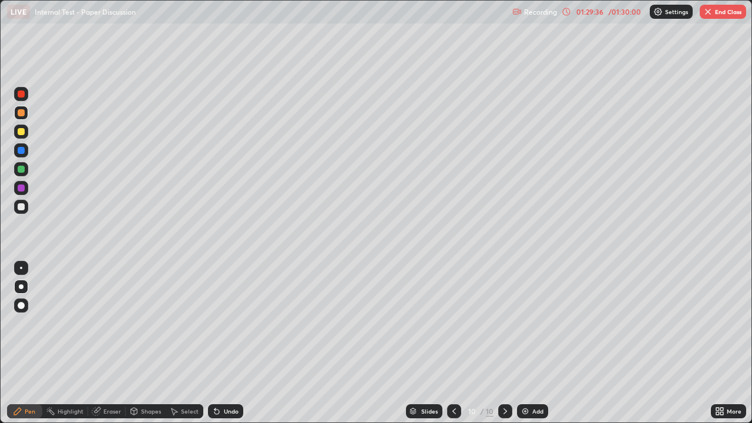
click at [20, 203] on div at bounding box center [21, 206] width 7 height 7
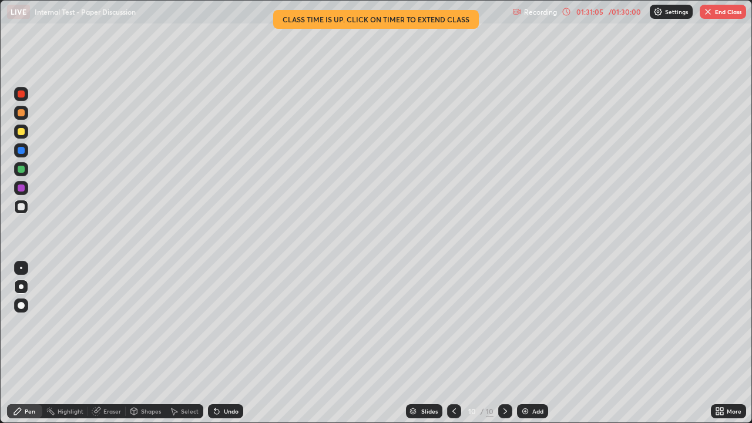
click at [181, 343] on div "Select" at bounding box center [190, 411] width 18 height 6
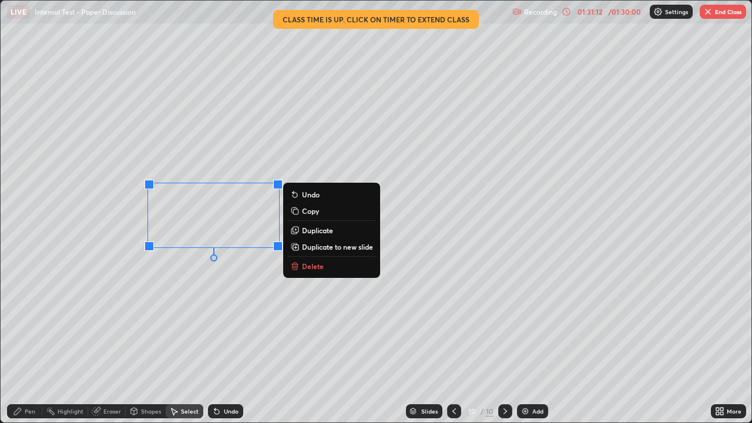
click at [23, 343] on div "Pen" at bounding box center [24, 411] width 35 height 14
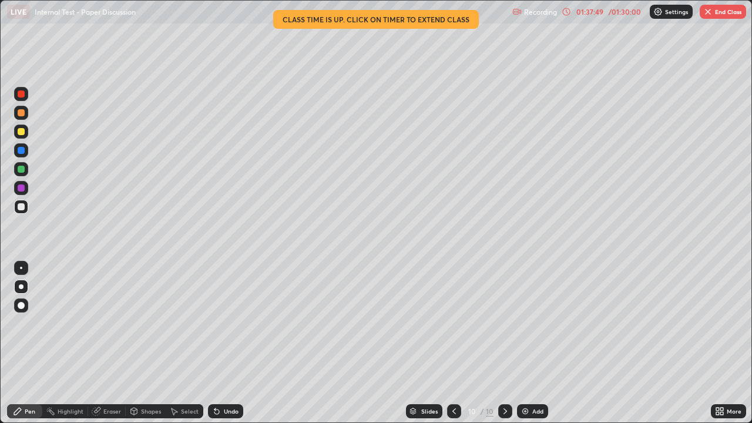
click at [532, 343] on div "Add" at bounding box center [537, 411] width 11 height 6
click at [23, 115] on div at bounding box center [21, 112] width 7 height 7
click at [24, 204] on div at bounding box center [21, 206] width 7 height 7
click at [231, 343] on div "Undo" at bounding box center [231, 411] width 15 height 6
click at [227, 343] on div "Undo" at bounding box center [225, 411] width 35 height 14
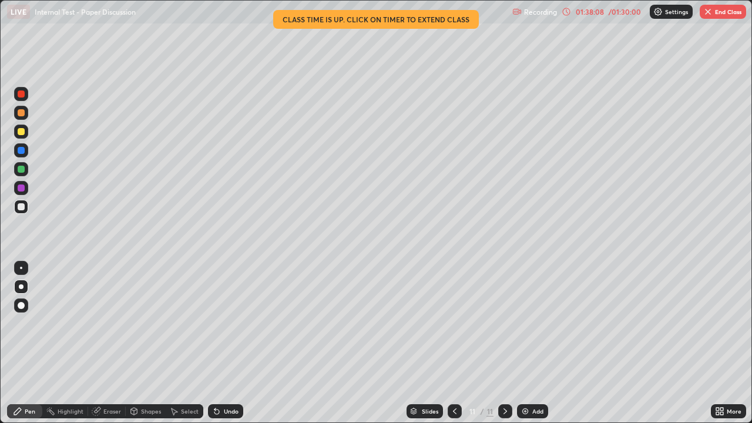
click at [227, 343] on div "Undo" at bounding box center [225, 411] width 35 height 14
click at [454, 343] on icon at bounding box center [454, 411] width 9 height 9
click at [502, 343] on icon at bounding box center [504, 411] width 9 height 9
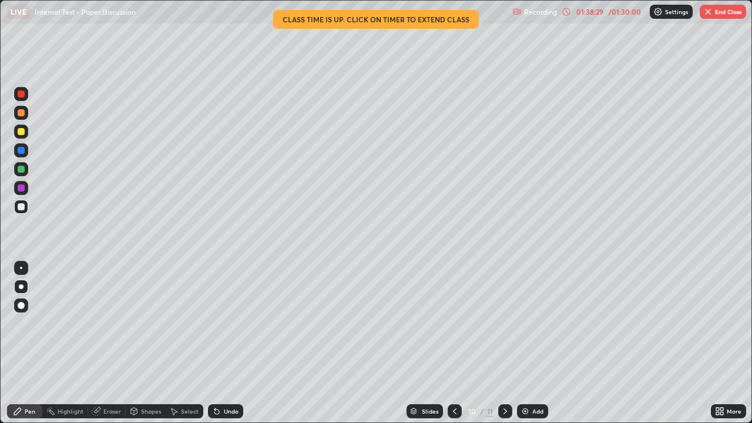
click at [502, 343] on icon at bounding box center [504, 411] width 9 height 9
click at [504, 343] on icon at bounding box center [504, 411] width 9 height 9
click at [721, 343] on icon at bounding box center [721, 413] width 3 height 3
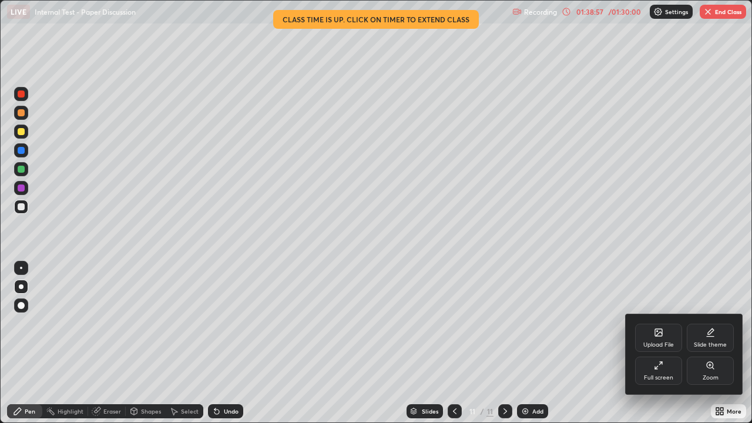
click at [657, 343] on div "Full screen" at bounding box center [658, 378] width 29 height 6
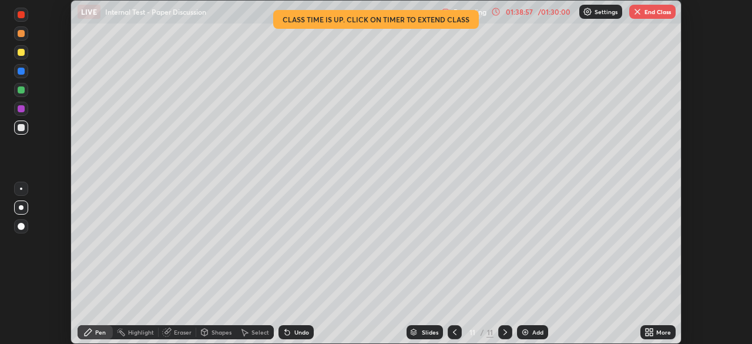
scroll to position [58400, 57992]
click at [646, 14] on button "End Class" at bounding box center [652, 12] width 46 height 14
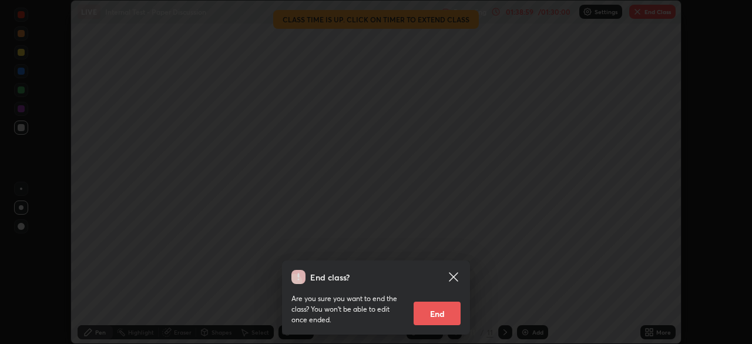
click at [448, 310] on button "End" at bounding box center [437, 312] width 47 height 23
